Goal: Task Accomplishment & Management: Manage account settings

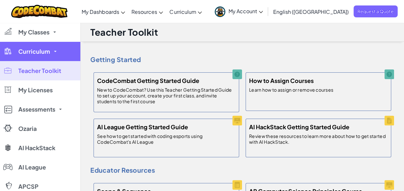
click at [65, 51] on link "Curriculum" at bounding box center [40, 51] width 80 height 19
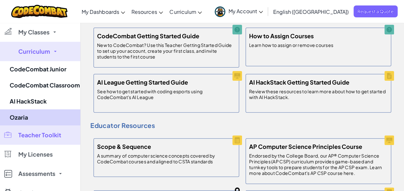
scroll to position [45, 0]
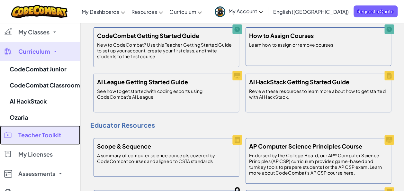
click at [61, 141] on link "Teacher Toolkit" at bounding box center [40, 134] width 80 height 19
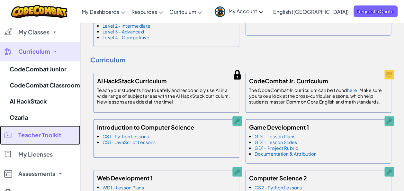
scroll to position [419, 0]
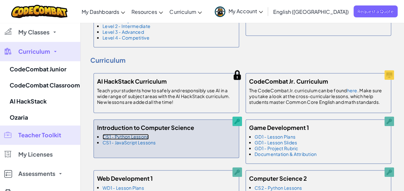
click at [134, 134] on link "CS1 - Python Lessons" at bounding box center [126, 137] width 46 height 6
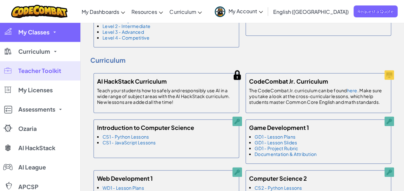
click at [34, 33] on span "My Classes" at bounding box center [33, 32] width 31 height 6
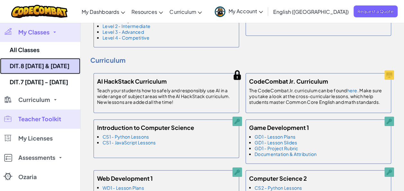
click at [54, 66] on link "DIT.8 [DATE] & [DATE]" at bounding box center [40, 66] width 80 height 16
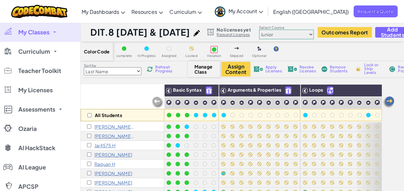
click at [157, 70] on span "Refresh Progress" at bounding box center [165, 69] width 20 height 8
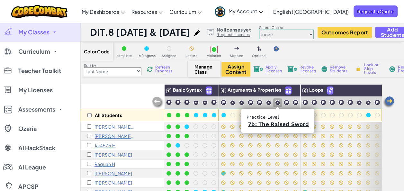
click at [278, 102] on img at bounding box center [277, 102] width 5 height 5
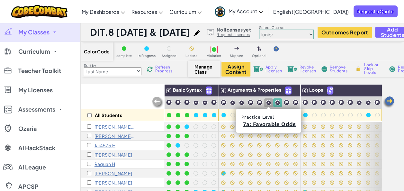
click at [268, 102] on img at bounding box center [268, 102] width 5 height 5
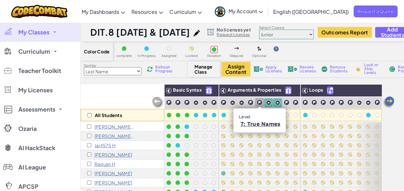
click at [260, 102] on img at bounding box center [259, 102] width 6 height 6
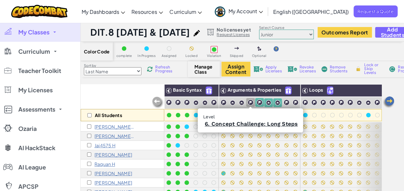
click at [249, 101] on img at bounding box center [250, 102] width 6 height 6
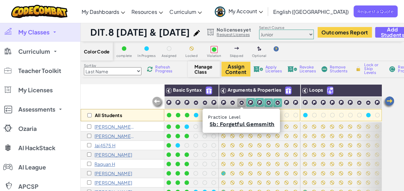
click at [245, 101] on div at bounding box center [241, 102] width 9 height 9
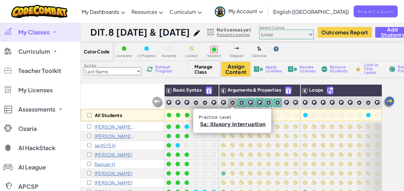
click at [230, 101] on img at bounding box center [232, 102] width 5 height 5
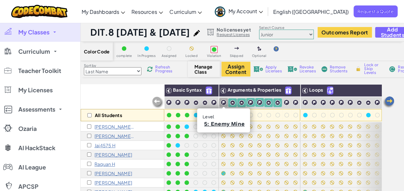
click at [220, 101] on img at bounding box center [223, 102] width 6 height 6
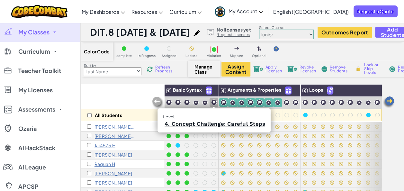
click at [215, 102] on img at bounding box center [214, 102] width 6 height 6
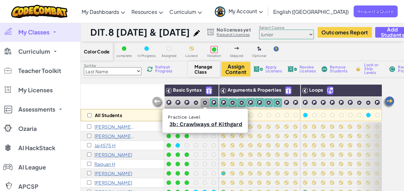
click at [206, 102] on img at bounding box center [204, 102] width 5 height 5
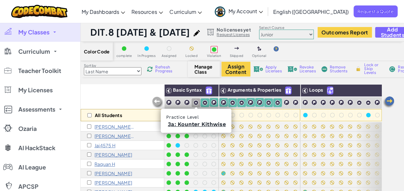
click at [195, 102] on img at bounding box center [195, 102] width 5 height 5
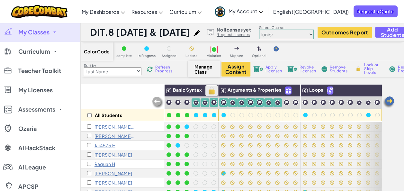
click at [214, 90] on img at bounding box center [211, 91] width 11 height 10
checkbox input "true"
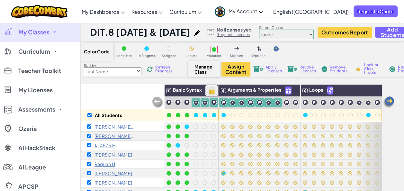
checkbox input "true"
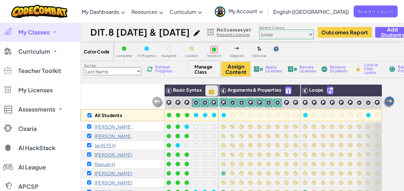
checkbox input "true"
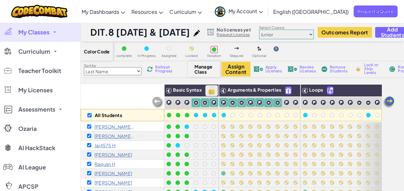
checkbox input "true"
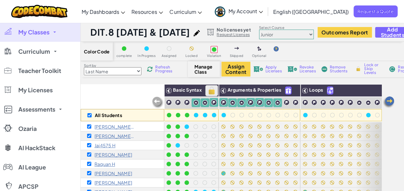
checkbox input "true"
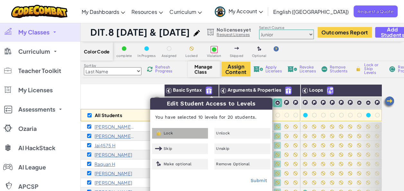
click at [179, 134] on div "Lock" at bounding box center [180, 133] width 56 height 11
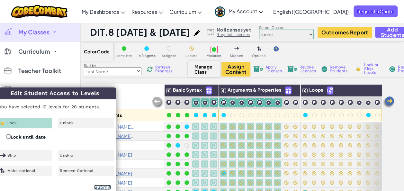
click at [104, 187] on link "Submit" at bounding box center [102, 186] width 17 height 5
checkbox input "false"
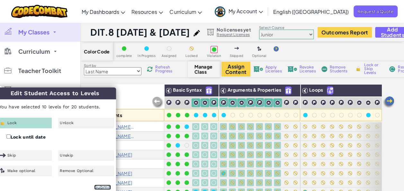
checkbox input "false"
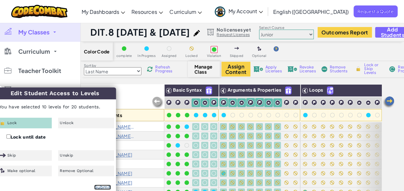
checkbox input "false"
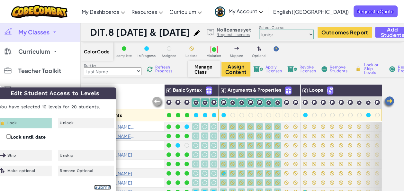
checkbox input "false"
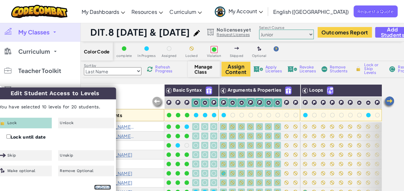
checkbox input "false"
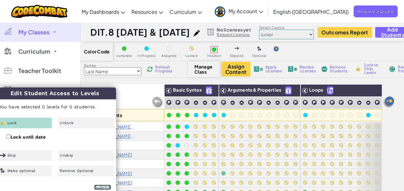
click at [104, 187] on link "Submit" at bounding box center [102, 186] width 17 height 5
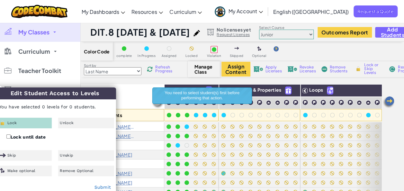
click at [138, 103] on div "All Students" at bounding box center [123, 102] width 84 height 37
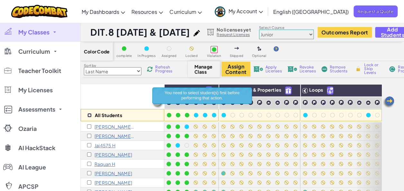
click at [89, 114] on input "checkbox" at bounding box center [89, 115] width 4 height 4
checkbox input "true"
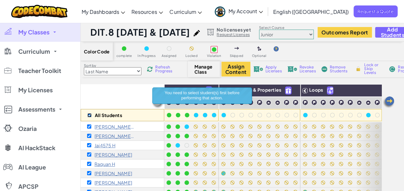
checkbox input "true"
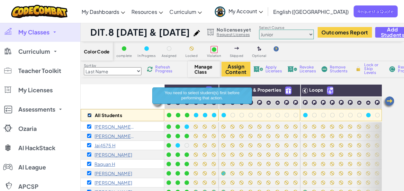
checkbox input "true"
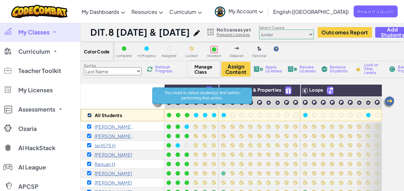
checkbox input "true"
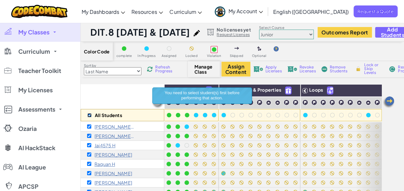
checkbox input "true"
click at [117, 96] on div "All Students" at bounding box center [123, 102] width 84 height 37
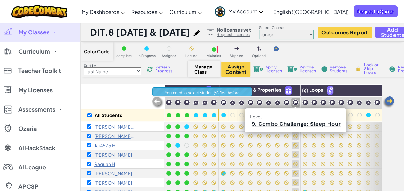
click at [294, 102] on img at bounding box center [295, 102] width 6 height 6
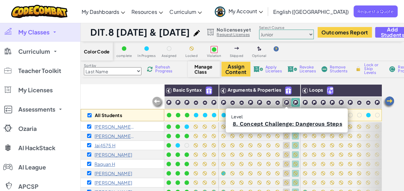
click at [283, 103] on img at bounding box center [286, 102] width 6 height 6
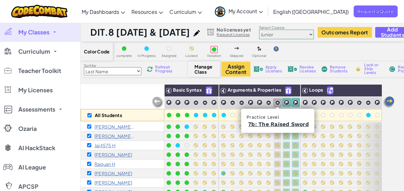
click at [278, 103] on img at bounding box center [277, 102] width 5 height 5
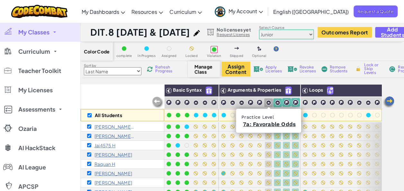
click at [271, 103] on div at bounding box center [268, 103] width 6 height 6
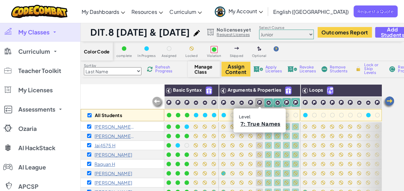
click at [256, 102] on img at bounding box center [259, 102] width 6 height 6
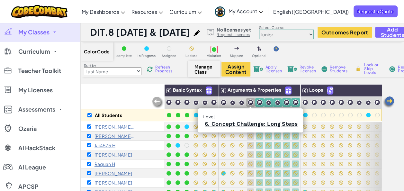
click at [246, 102] on div at bounding box center [250, 102] width 9 height 9
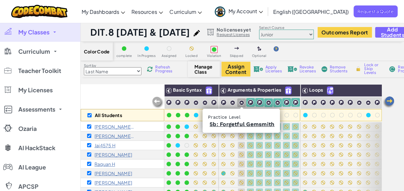
click at [239, 102] on img at bounding box center [241, 102] width 5 height 5
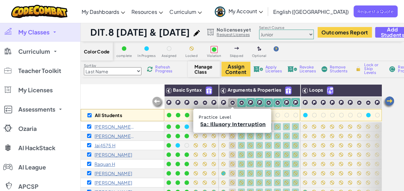
click at [231, 103] on img at bounding box center [232, 102] width 5 height 5
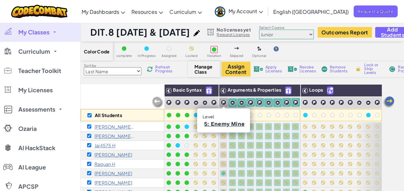
click at [223, 103] on img at bounding box center [223, 102] width 6 height 6
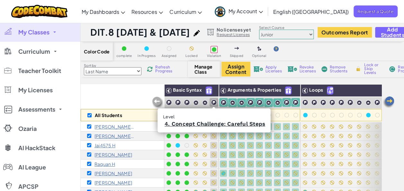
click at [211, 103] on img at bounding box center [214, 102] width 6 height 6
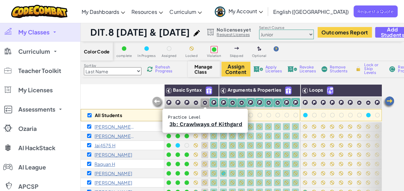
click at [207, 103] on img at bounding box center [204, 102] width 5 height 5
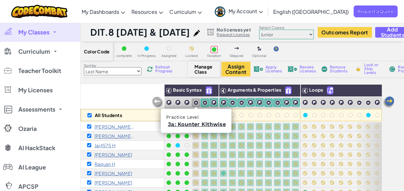
click at [196, 102] on img at bounding box center [195, 102] width 5 height 5
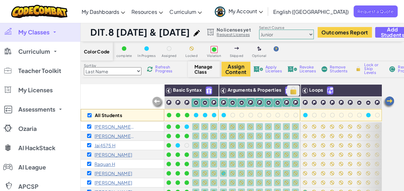
click at [295, 88] on img at bounding box center [293, 91] width 11 height 10
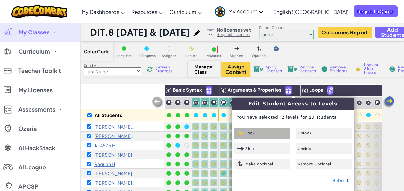
click at [258, 135] on div "Lock" at bounding box center [262, 133] width 56 height 11
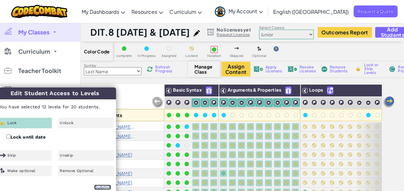
click at [103, 188] on link "Submit" at bounding box center [102, 186] width 17 height 5
checkbox input "false"
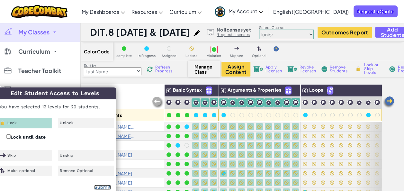
checkbox input "false"
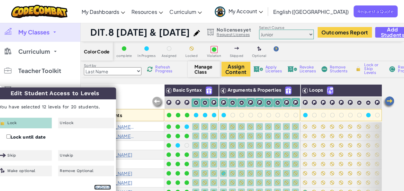
checkbox input "false"
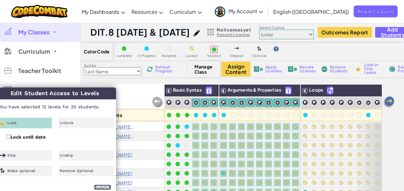
checkbox input "false"
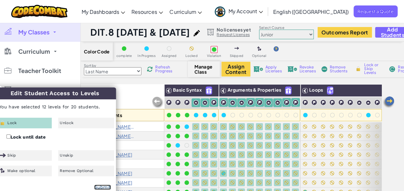
checkbox input "false"
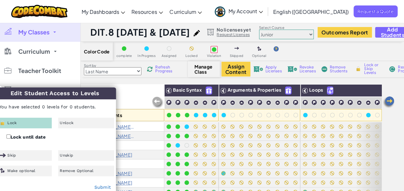
click at [132, 93] on div "All Students" at bounding box center [123, 102] width 84 height 37
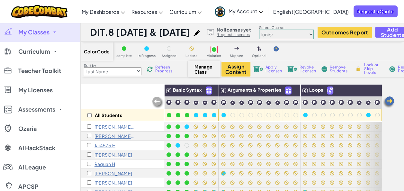
click at [314, 34] on select "Junior Introduction to Computer Science Game Development 1 Web Development 1 Co…" at bounding box center [286, 35] width 55 height 10
click at [130, 93] on div "All Students" at bounding box center [123, 102] width 84 height 37
